Goal: Book appointment/travel/reservation

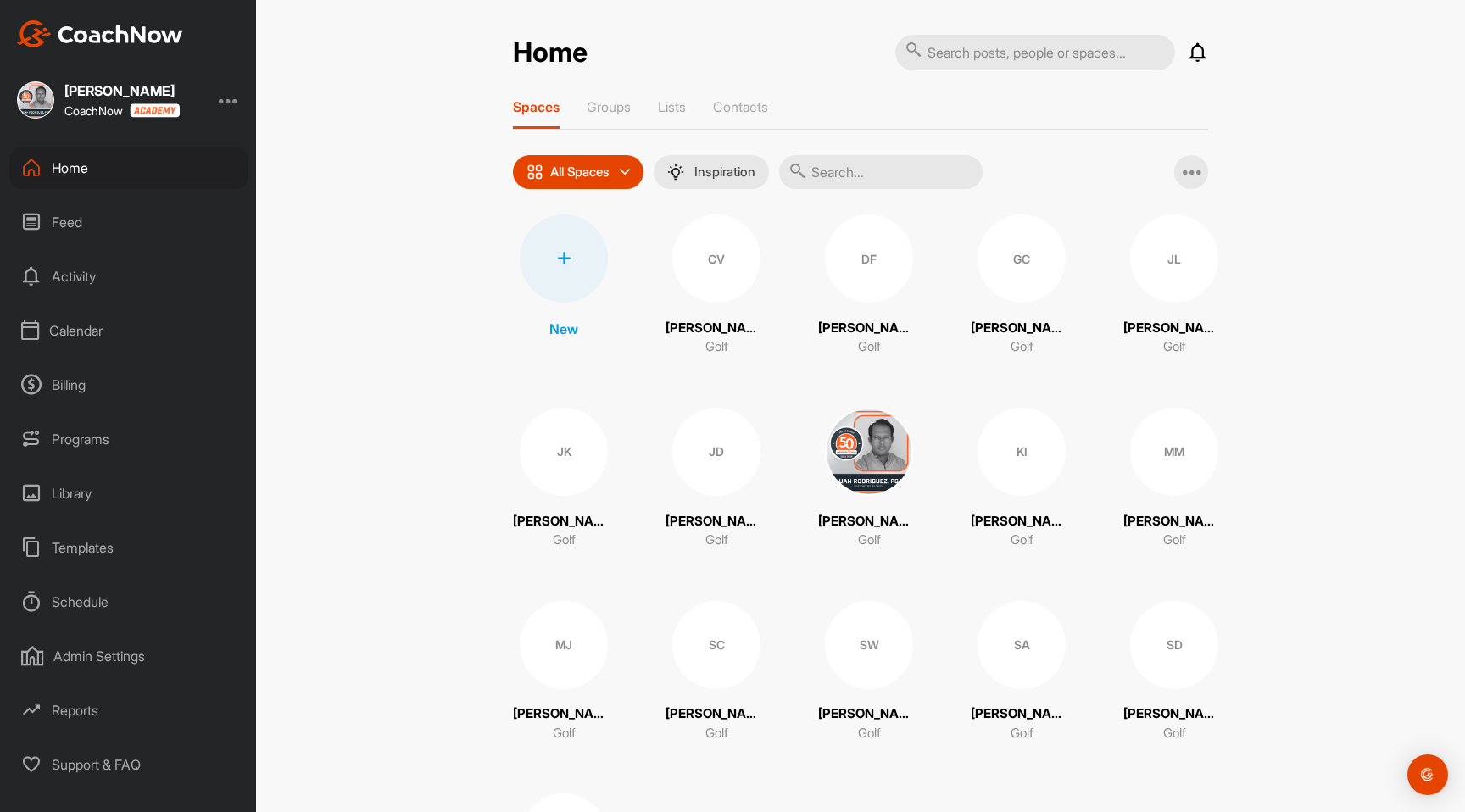
click at [148, 336] on div "Calendar" at bounding box center [129, 330] width 239 height 42
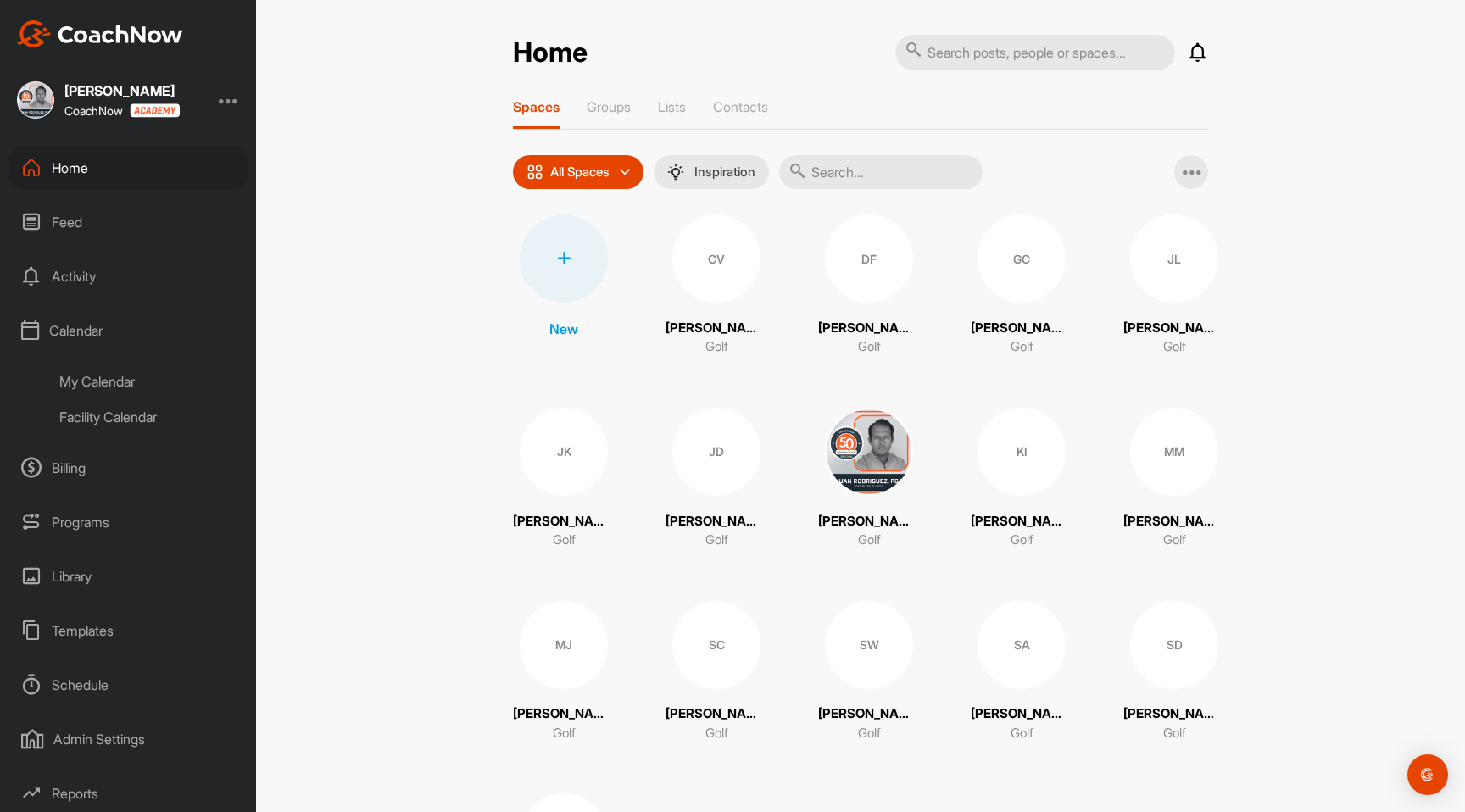
click at [182, 388] on div "My Calendar" at bounding box center [147, 381] width 201 height 36
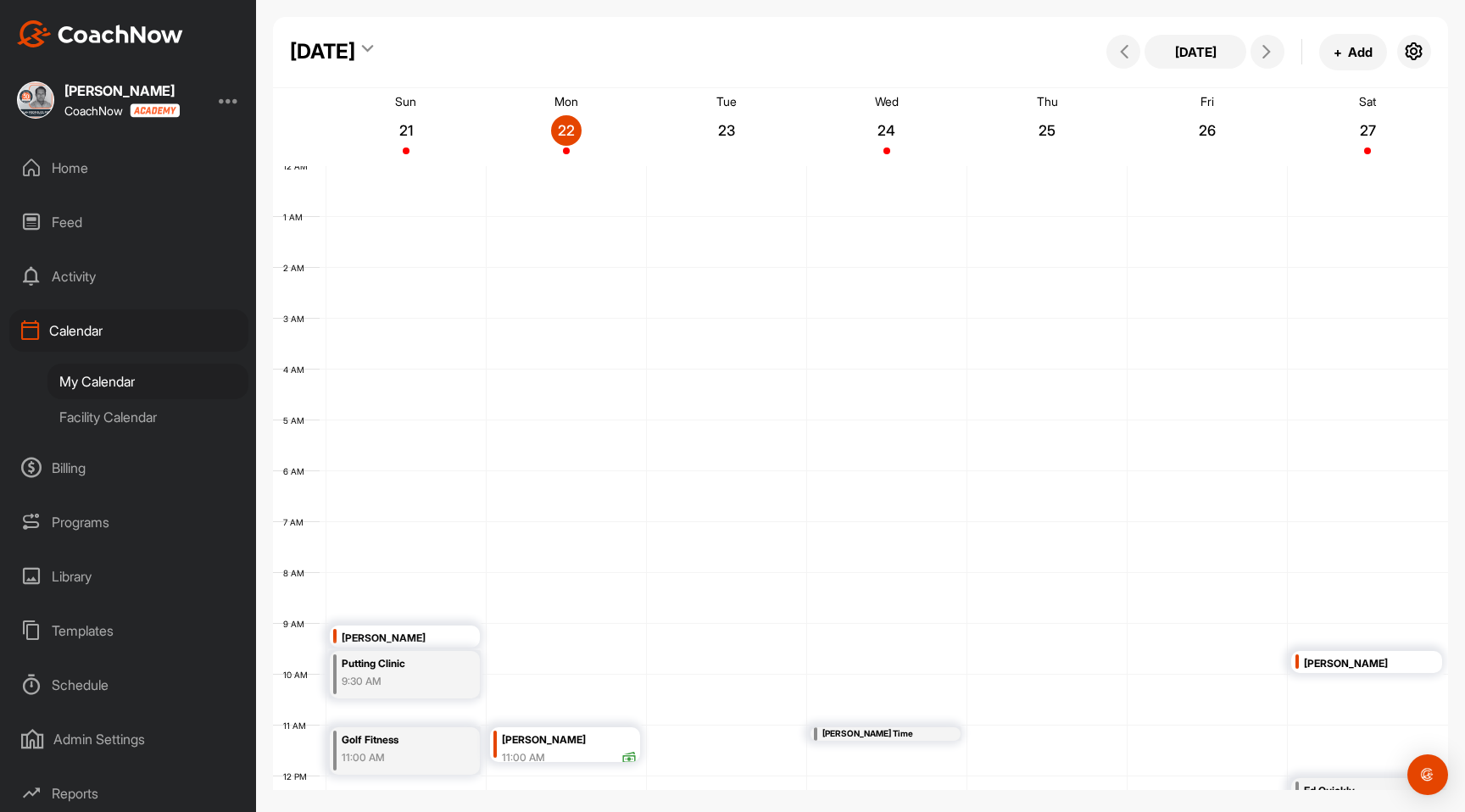
scroll to position [293, 0]
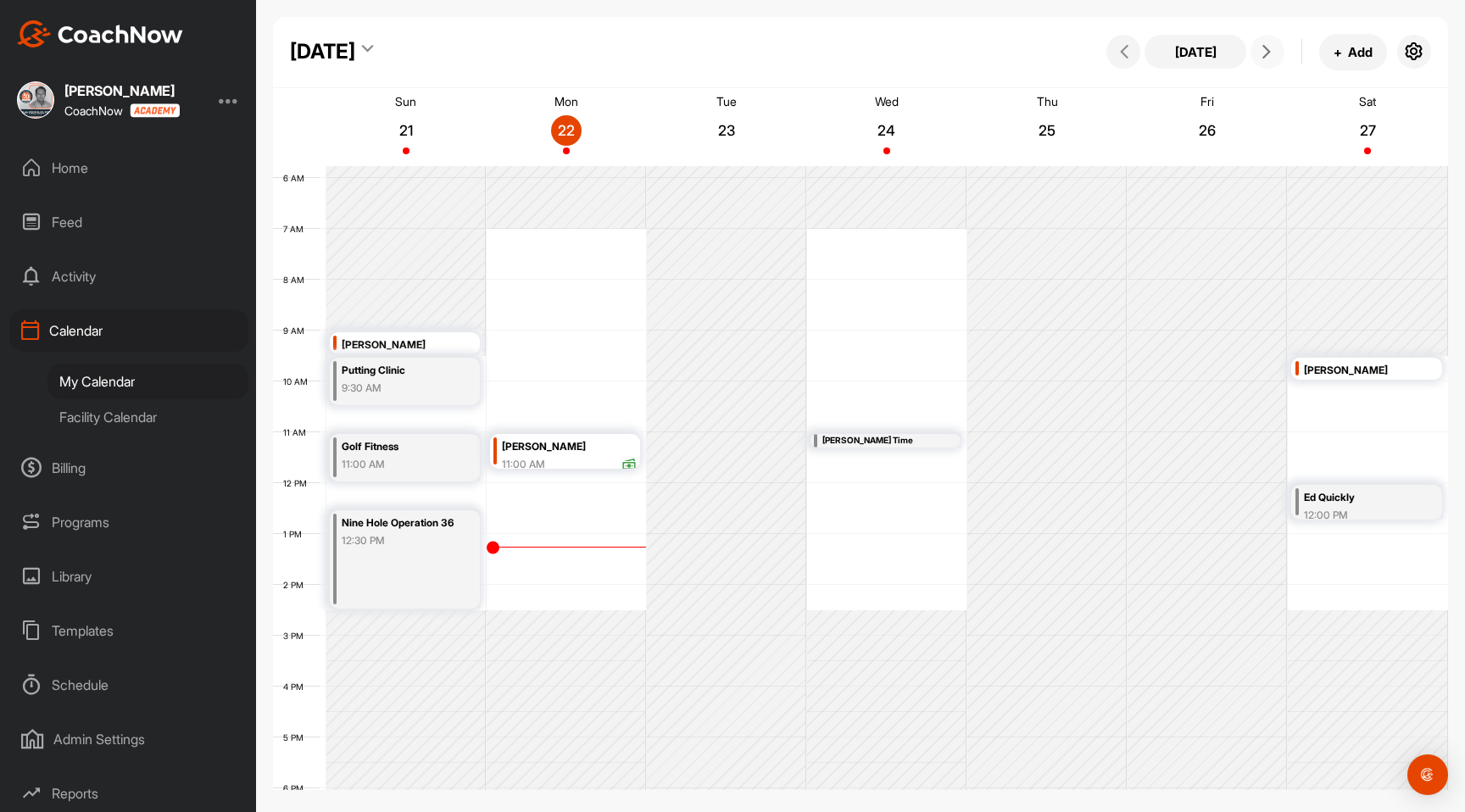
click at [1267, 60] on button at bounding box center [1267, 52] width 34 height 34
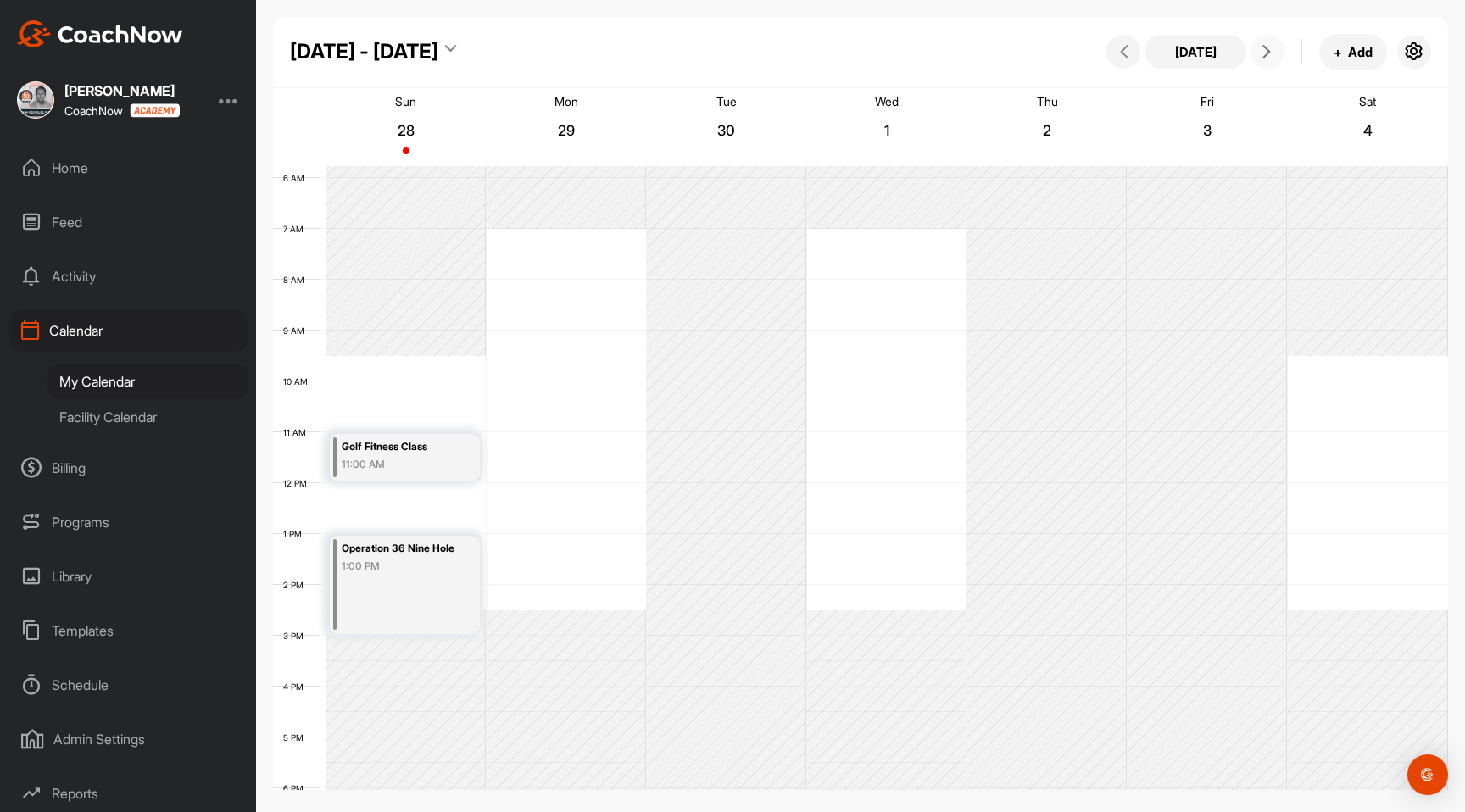
click at [1273, 54] on span at bounding box center [1267, 51] width 21 height 13
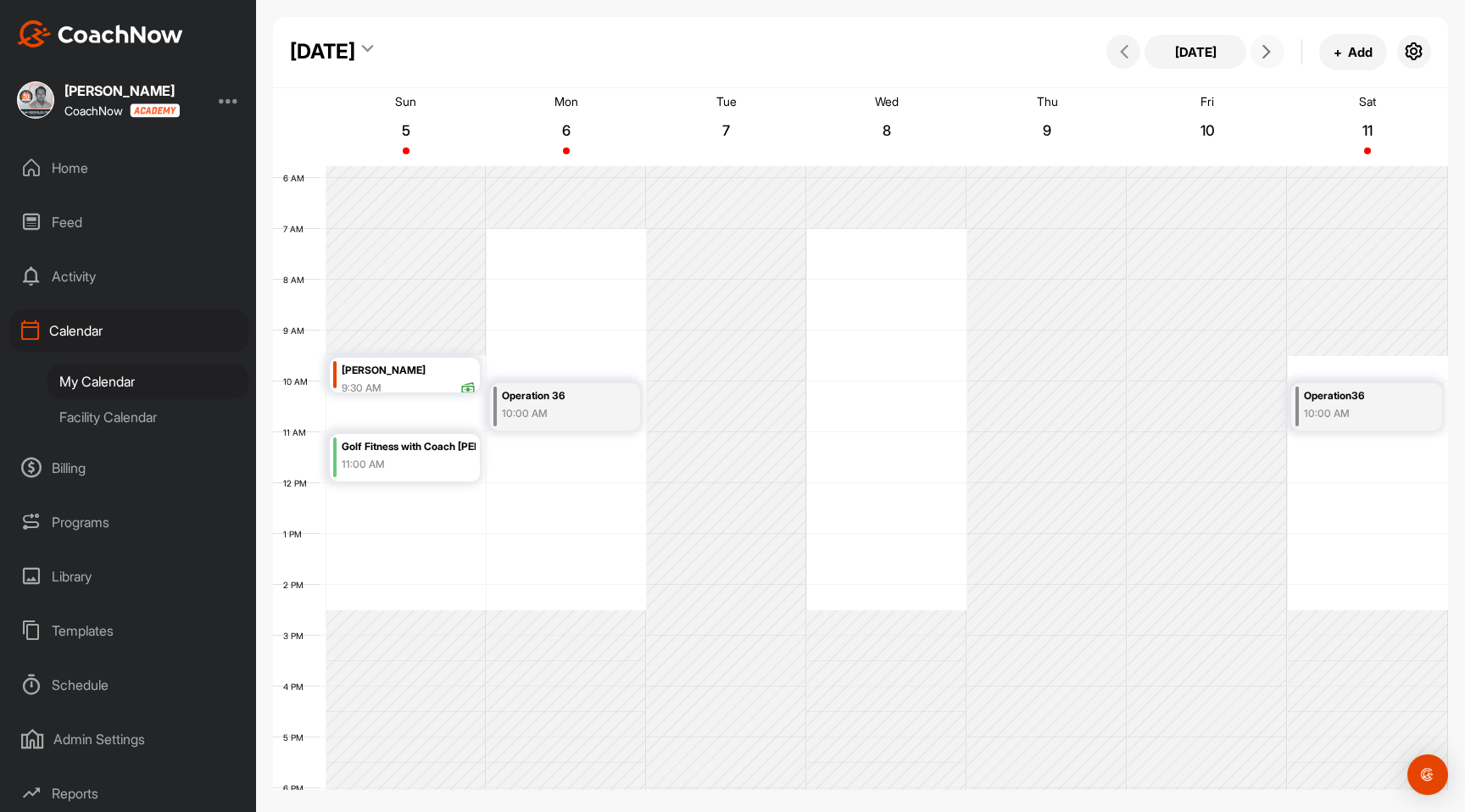
click at [1260, 41] on button at bounding box center [1267, 52] width 34 height 34
click at [1264, 49] on icon at bounding box center [1266, 51] width 13 height 13
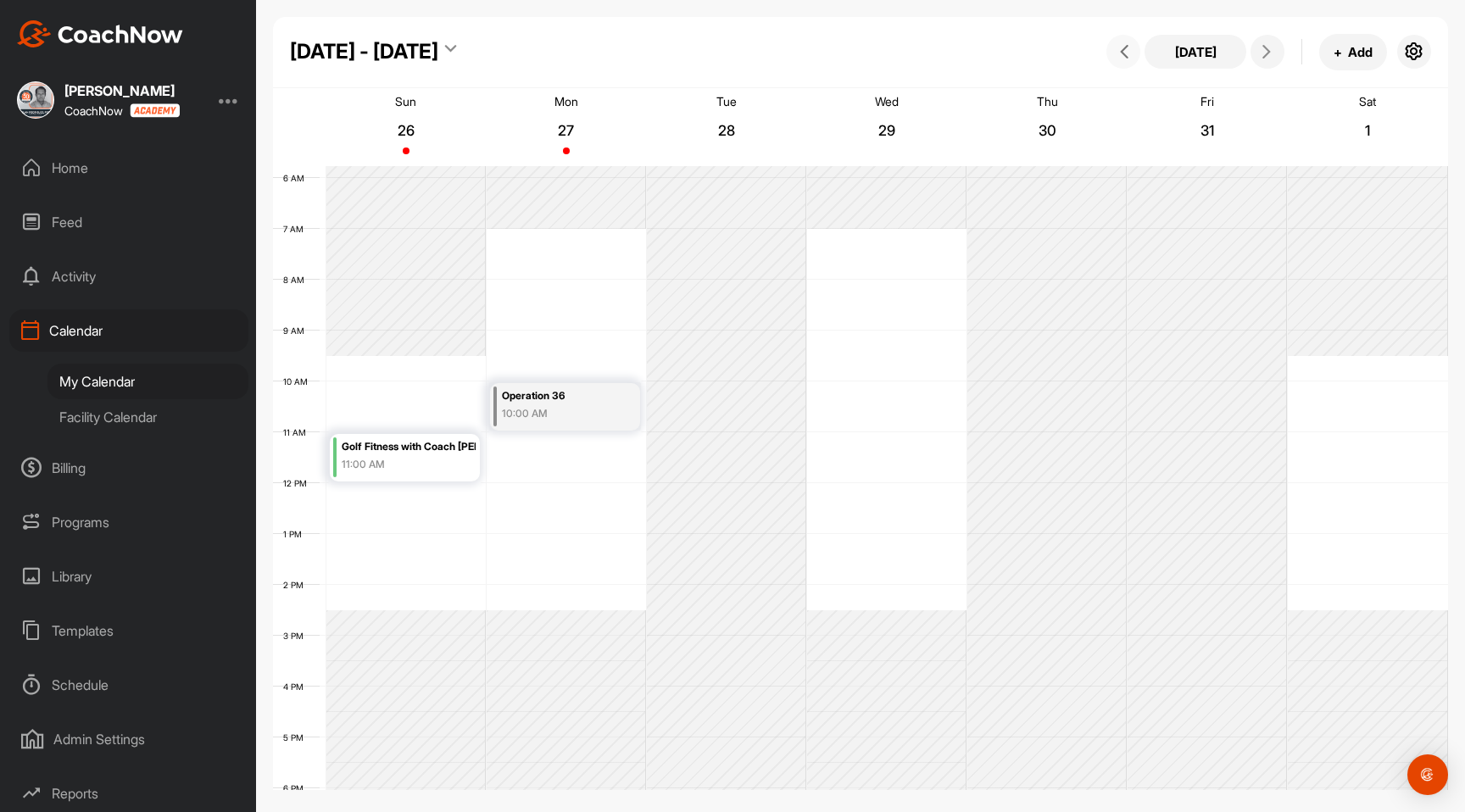
click at [1128, 50] on icon at bounding box center [1123, 51] width 13 height 13
click at [421, 460] on div "11:00 AM" at bounding box center [409, 464] width 135 height 15
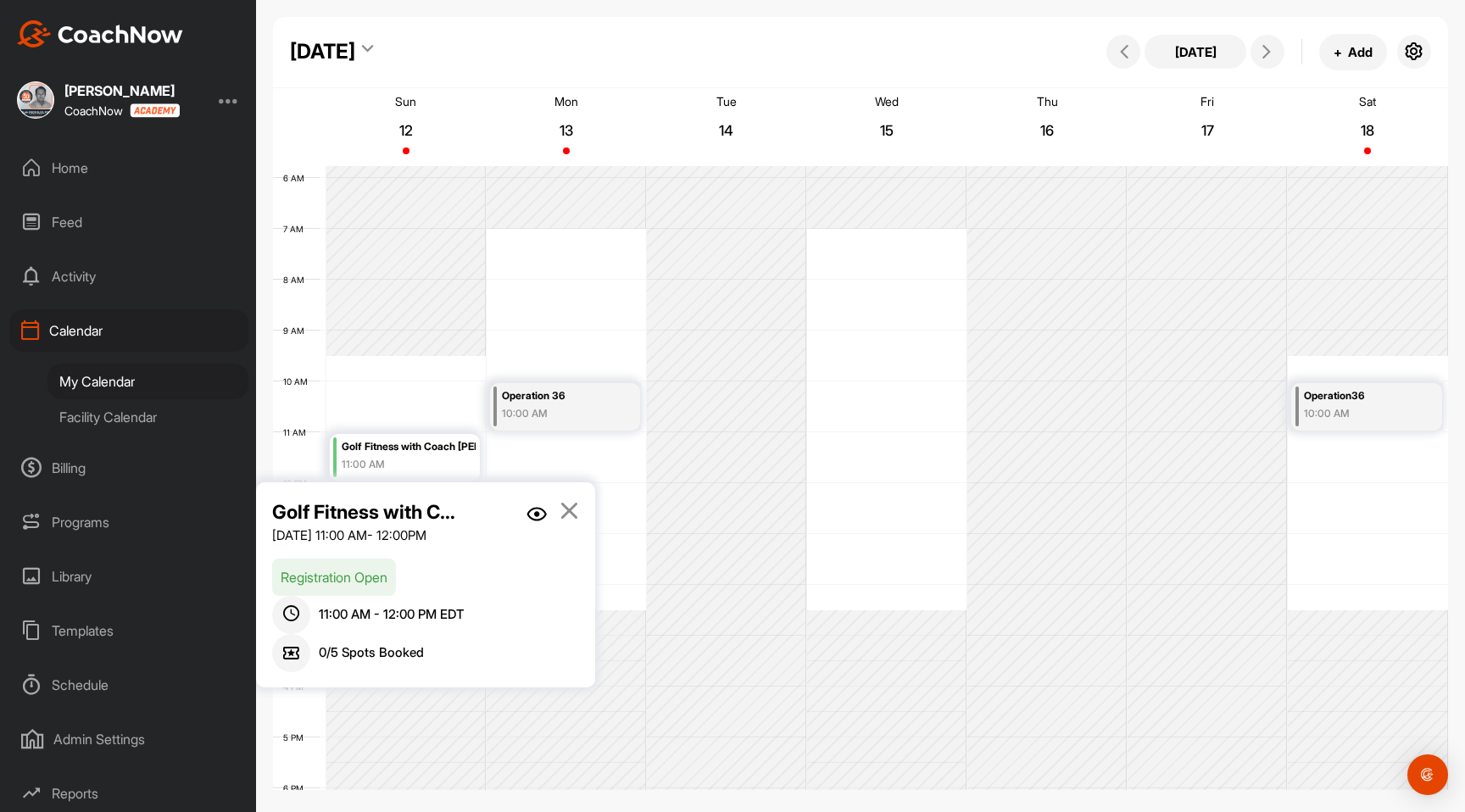
click at [537, 520] on img at bounding box center [536, 514] width 21 height 14
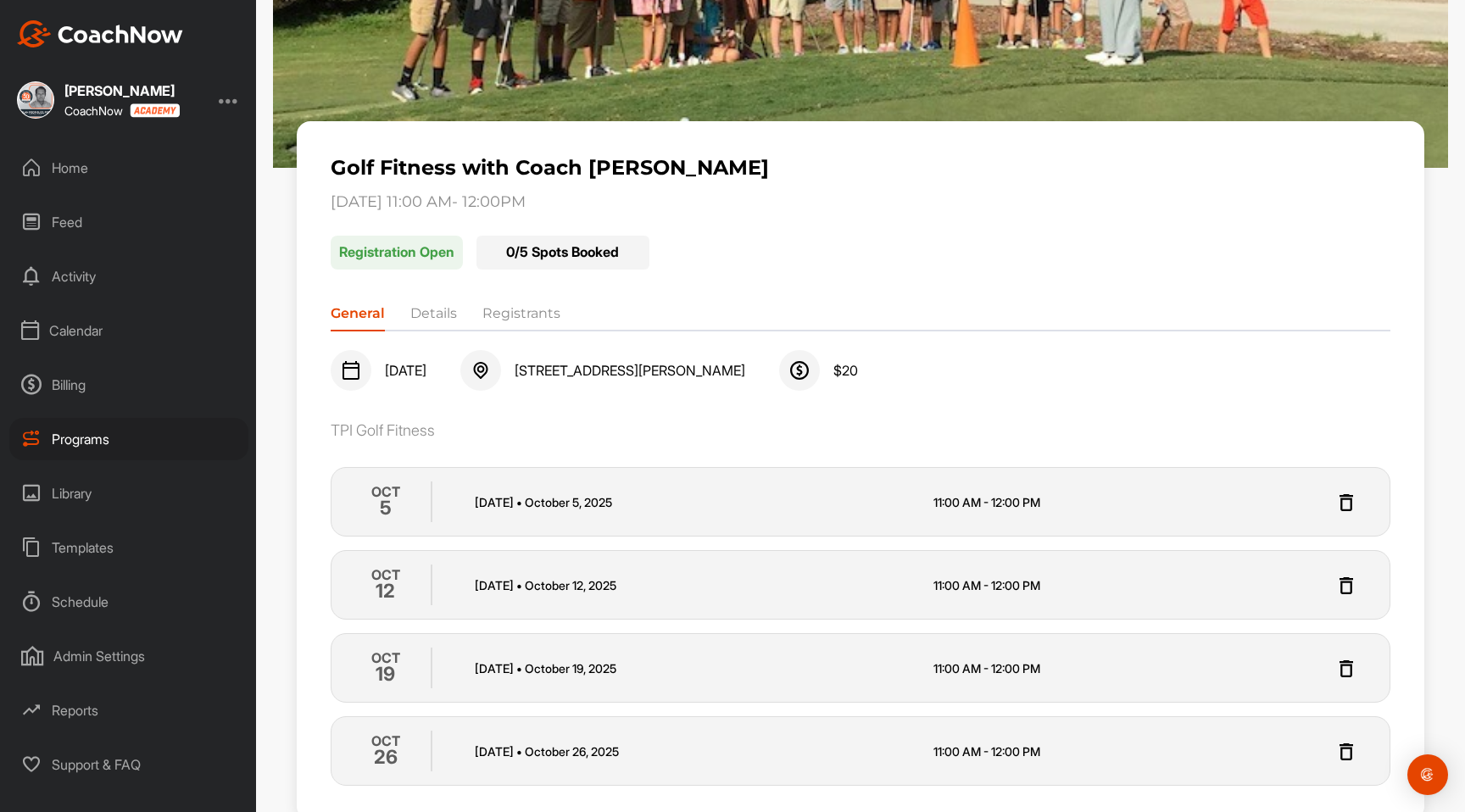
scroll to position [167, 0]
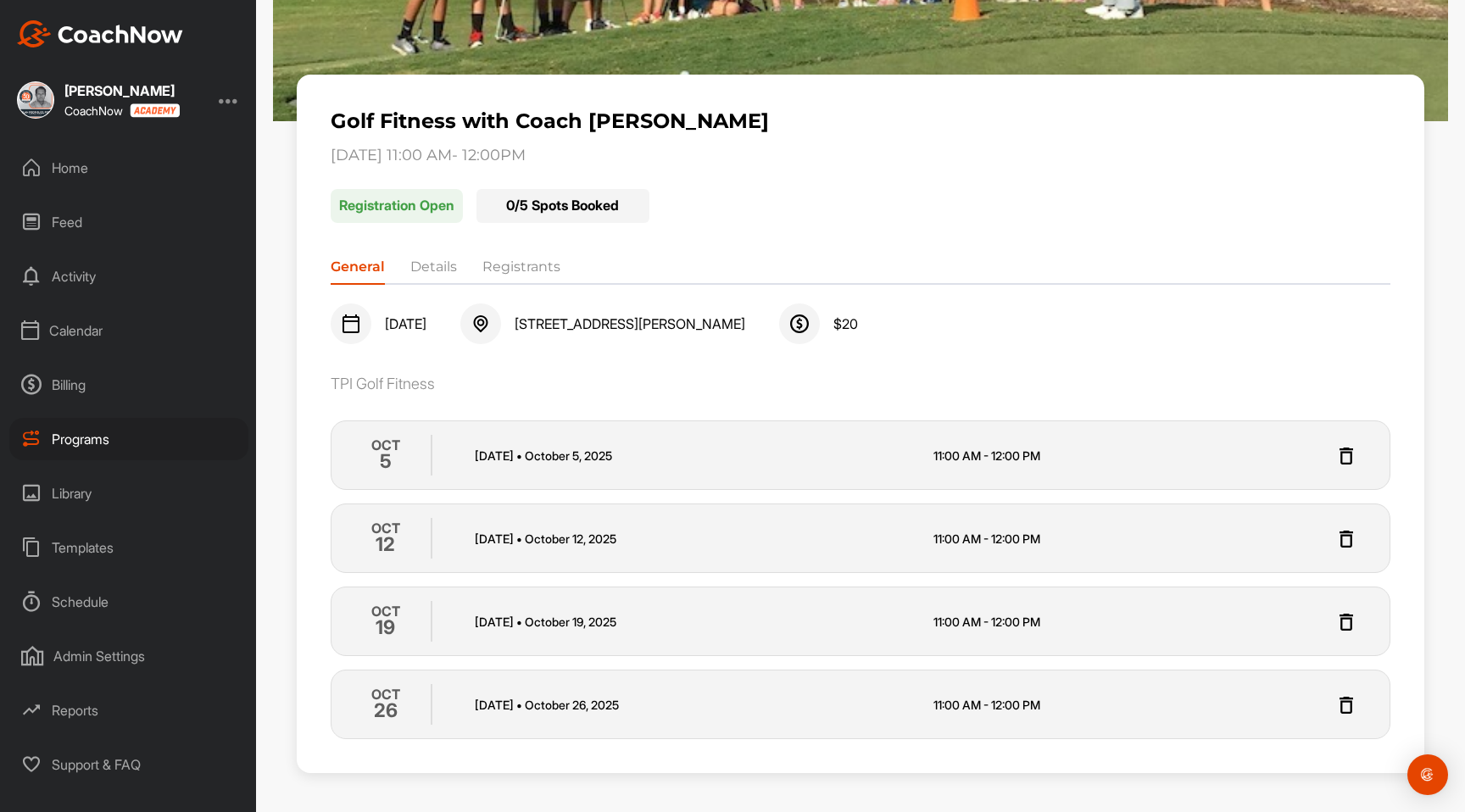
click at [441, 272] on li "Details" at bounding box center [433, 271] width 47 height 27
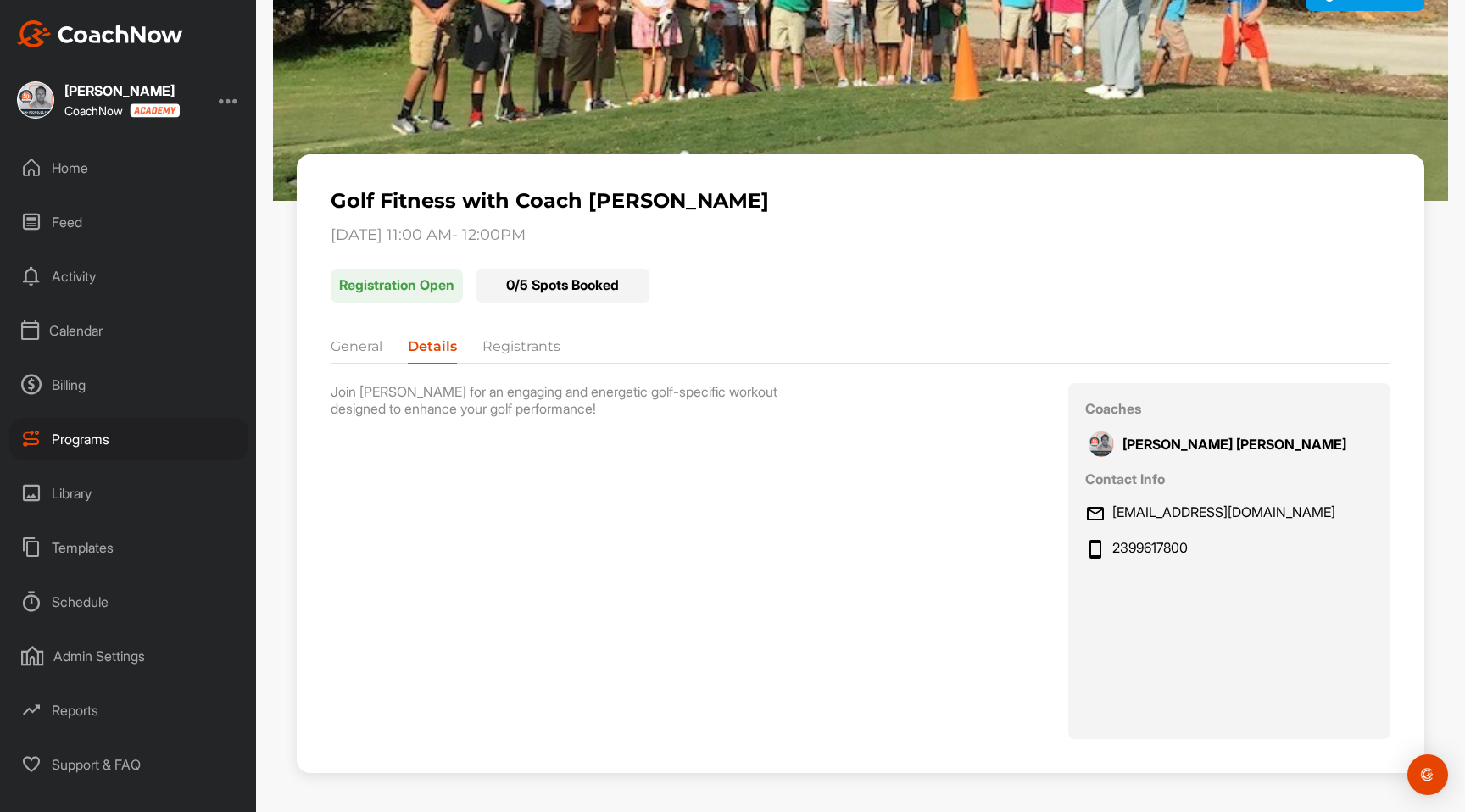
click at [532, 348] on li "Registrants" at bounding box center [521, 350] width 78 height 27
